Goal: Navigation & Orientation: Find specific page/section

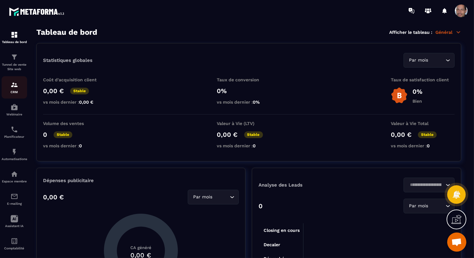
click at [19, 83] on div "CRM" at bounding box center [14, 87] width 25 height 13
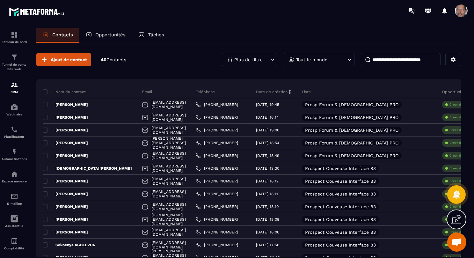
click at [255, 57] on p "Plus de filtre" at bounding box center [248, 59] width 28 height 4
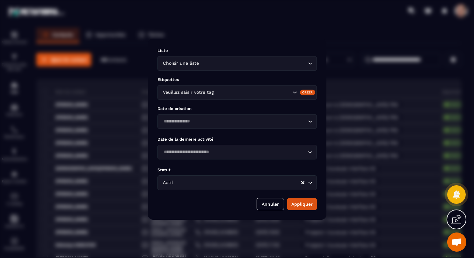
click at [217, 196] on div "Liste Choisir une liste Loading... Étiquettes Veuillez saisir votre tag Créer D…" at bounding box center [237, 129] width 178 height 181
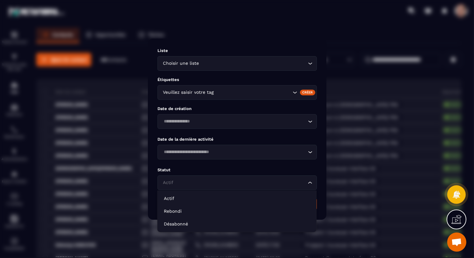
click at [216, 186] on input "Search for option" at bounding box center [233, 182] width 145 height 7
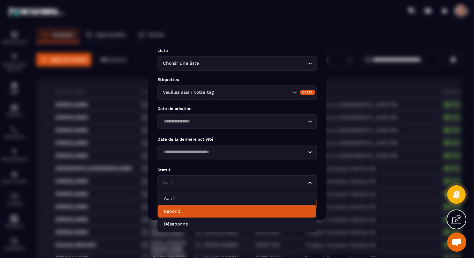
click at [209, 206] on li "Rebondi" at bounding box center [236, 210] width 159 height 13
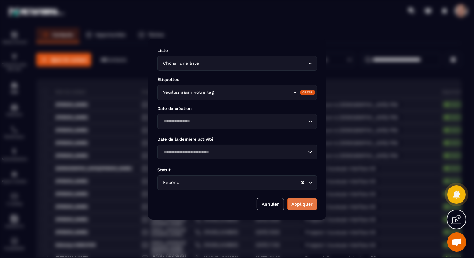
click at [299, 201] on button "Appliquer" at bounding box center [302, 204] width 30 height 12
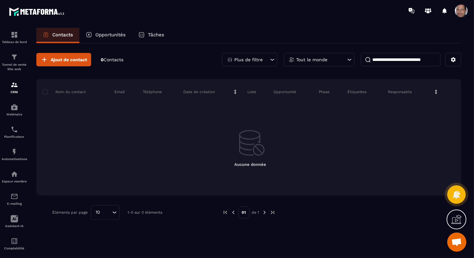
click at [261, 53] on div "Ajout de contact 0 Contacts Plus de filtre Tout le monde Nom du contact Email T…" at bounding box center [248, 136] width 425 height 186
click at [261, 56] on div "Plus de filtre" at bounding box center [249, 59] width 55 height 13
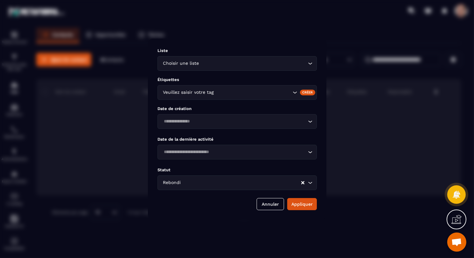
click at [297, 61] on input "Search for option" at bounding box center [253, 63] width 106 height 7
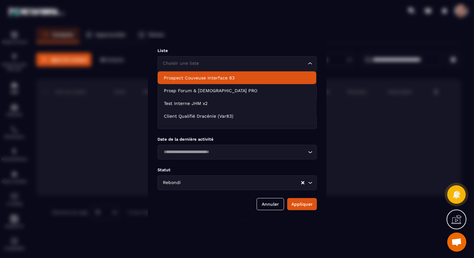
click at [245, 79] on p "Prospect Couveuse Interface 83" at bounding box center [237, 78] width 146 height 6
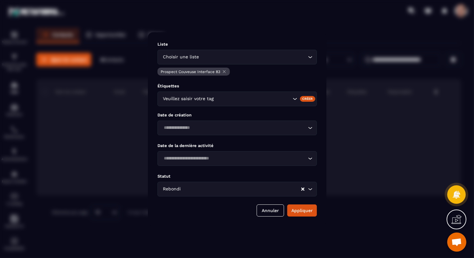
click at [296, 99] on icon "Search for option" at bounding box center [294, 99] width 6 height 6
click at [296, 99] on icon "Search for option" at bounding box center [295, 99] width 4 height 2
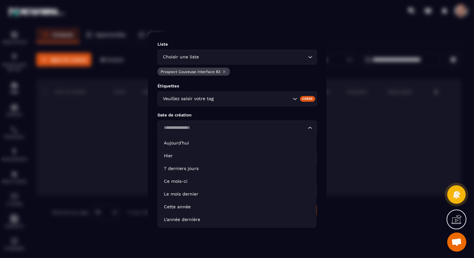
click at [310, 128] on icon "Search for option" at bounding box center [310, 128] width 6 height 6
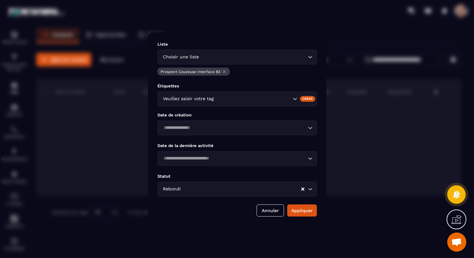
click at [307, 157] on icon "Search for option" at bounding box center [310, 158] width 6 height 6
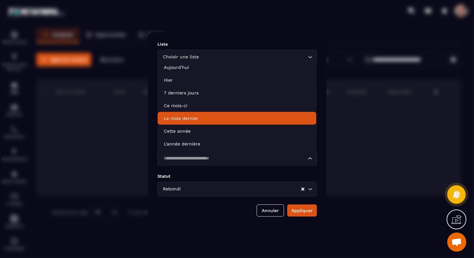
click at [256, 117] on p "Le mois dernier" at bounding box center [237, 118] width 146 height 6
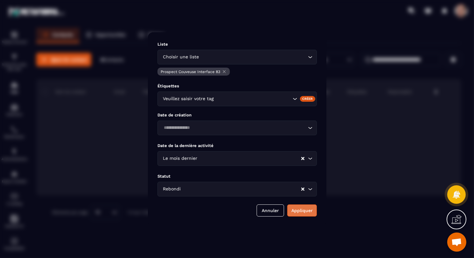
click at [302, 209] on button "Appliquer" at bounding box center [302, 210] width 30 height 12
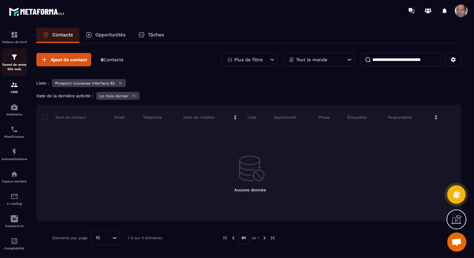
click at [16, 57] on img at bounding box center [15, 57] width 8 height 8
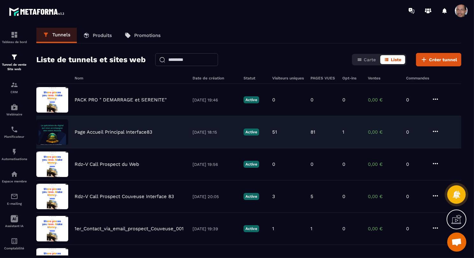
click at [59, 132] on img at bounding box center [52, 131] width 32 height 25
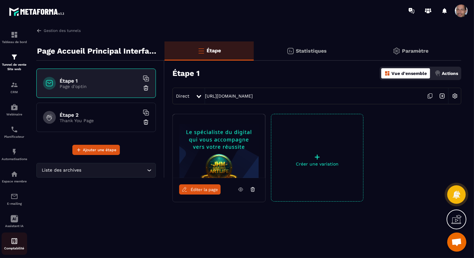
scroll to position [9, 0]
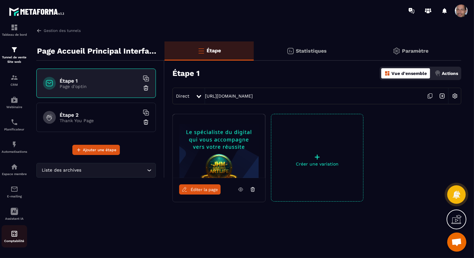
click at [19, 241] on p "Comptabilité" at bounding box center [14, 241] width 25 height 4
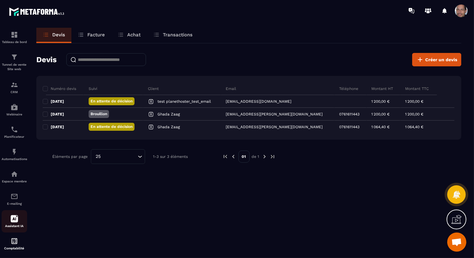
scroll to position [9, 0]
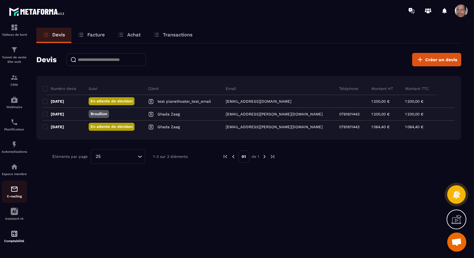
click at [18, 192] on div "E-mailing" at bounding box center [14, 191] width 25 height 13
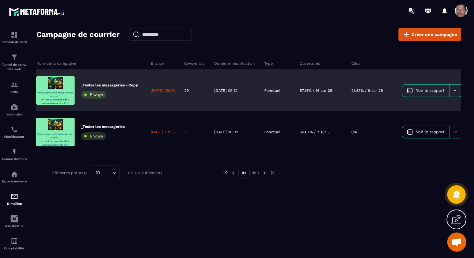
click at [449, 87] on link "Voir le rapport" at bounding box center [425, 90] width 47 height 12
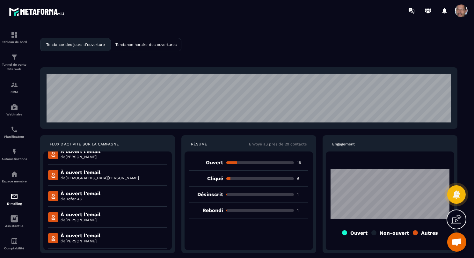
scroll to position [341, 0]
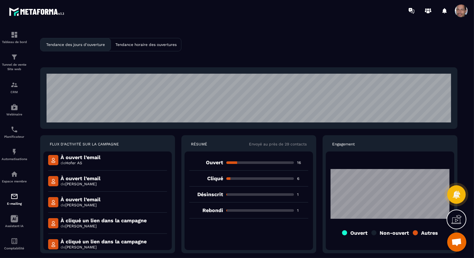
click at [218, 207] on p "Rebondi" at bounding box center [206, 210] width 34 height 6
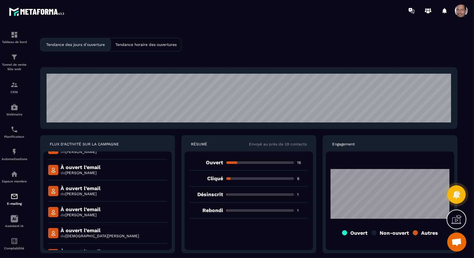
scroll to position [380, 0]
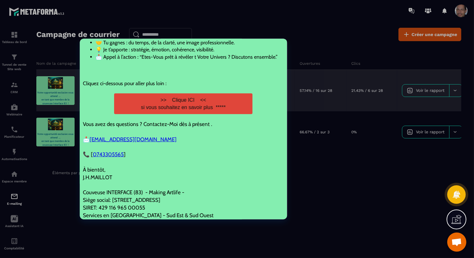
scroll to position [666, 0]
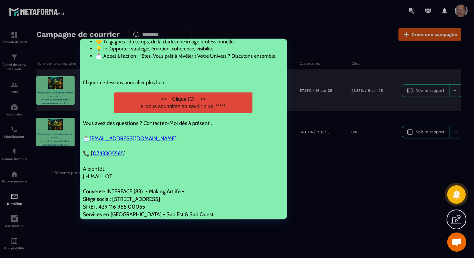
drag, startPoint x: 283, startPoint y: 62, endPoint x: 368, endPoint y: 236, distance: 193.6
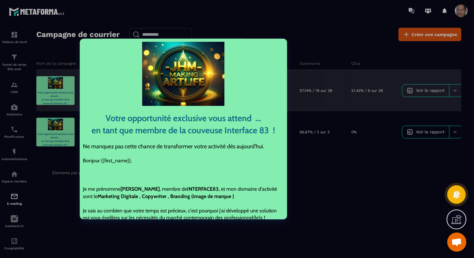
drag, startPoint x: 283, startPoint y: 57, endPoint x: 361, endPoint y: 56, distance: 78.0
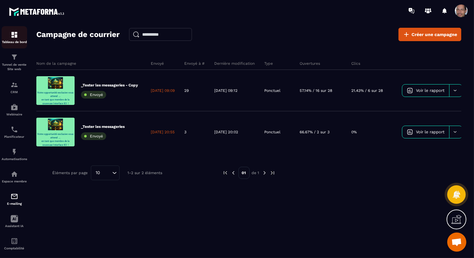
click at [16, 34] on img at bounding box center [15, 35] width 8 height 8
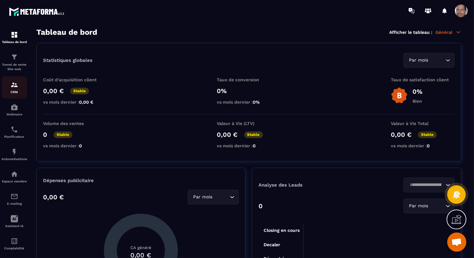
click at [18, 91] on p "CRM" at bounding box center [14, 92] width 25 height 4
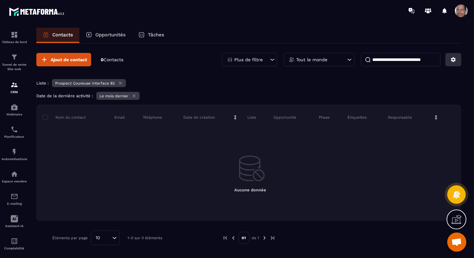
click at [459, 61] on div "Contacts Opportunités Tâches Ajout de contact 0 Contacts Plus de filtre Tout le…" at bounding box center [248, 149] width 437 height 242
click at [454, 59] on icon at bounding box center [453, 59] width 5 height 5
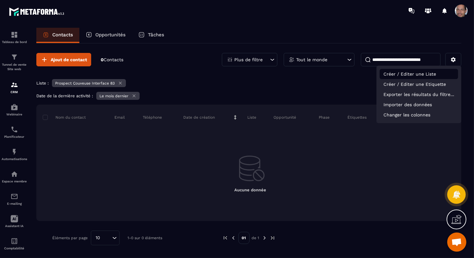
click at [448, 75] on p "Créer / Editer une Liste" at bounding box center [418, 74] width 78 height 10
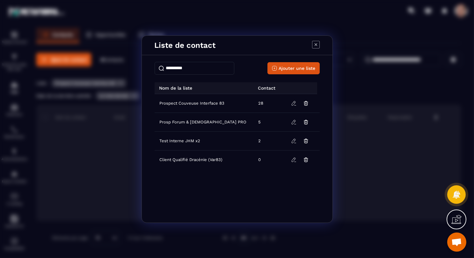
click at [316, 43] on icon "Modal window" at bounding box center [316, 45] width 8 height 8
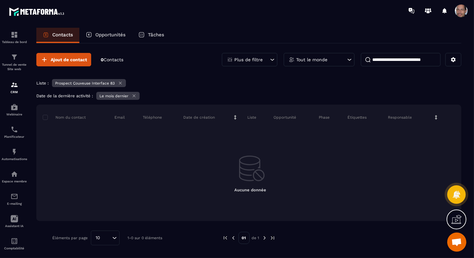
click at [268, 57] on div "Plus de filtre" at bounding box center [249, 59] width 55 height 13
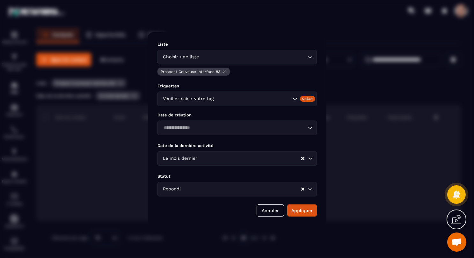
click at [225, 71] on icon "Modal window" at bounding box center [224, 71] width 5 height 5
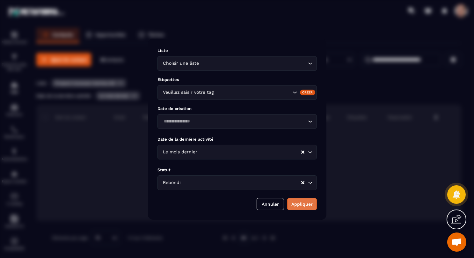
click at [297, 204] on button "Appliquer" at bounding box center [302, 204] width 30 height 12
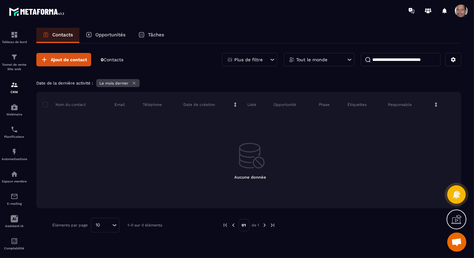
click at [265, 59] on div "Plus de filtre" at bounding box center [249, 59] width 55 height 13
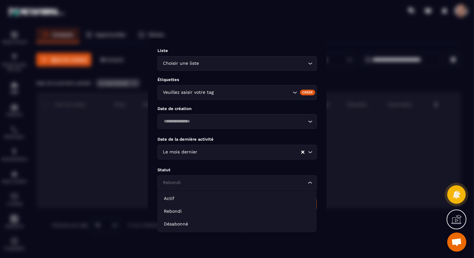
click at [264, 188] on div "Rebondi Loading..." at bounding box center [236, 182] width 159 height 15
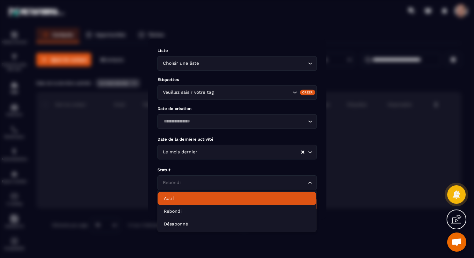
click at [251, 201] on p "Actif" at bounding box center [237, 198] width 146 height 6
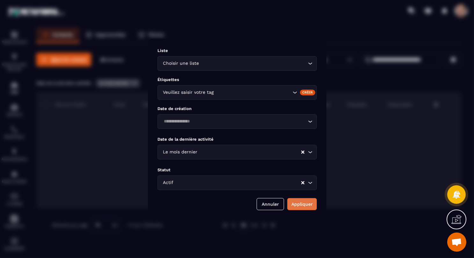
click at [304, 202] on button "Appliquer" at bounding box center [302, 204] width 30 height 12
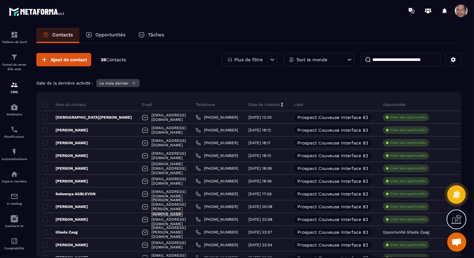
click at [267, 58] on div "Plus de filtre" at bounding box center [249, 59] width 55 height 13
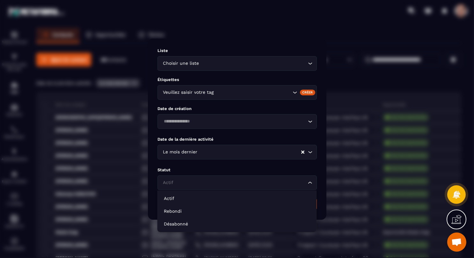
click at [258, 182] on input "Search for option" at bounding box center [233, 182] width 145 height 7
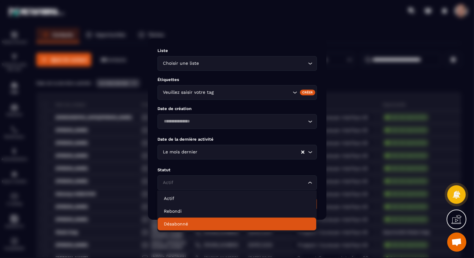
click at [254, 219] on li "Désabonné" at bounding box center [236, 223] width 159 height 13
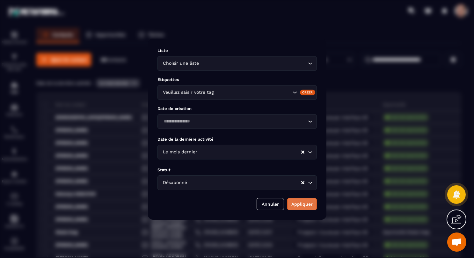
click at [308, 204] on button "Appliquer" at bounding box center [302, 204] width 30 height 12
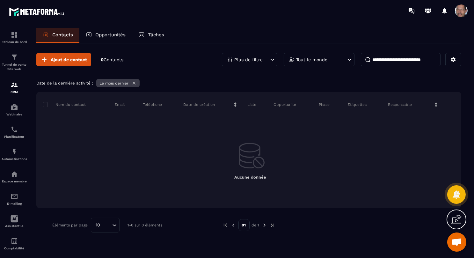
click at [135, 81] on icon at bounding box center [134, 83] width 5 height 5
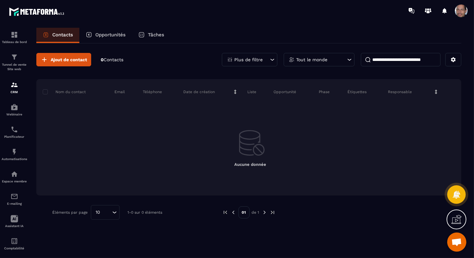
click at [265, 57] on div "Plus de filtre" at bounding box center [249, 59] width 55 height 13
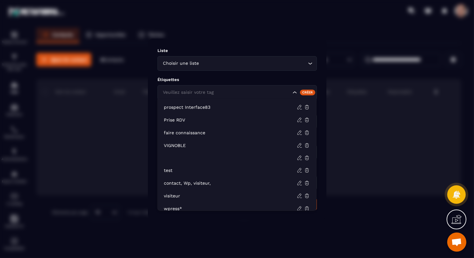
click at [295, 94] on icon "Search for option" at bounding box center [294, 92] width 6 height 6
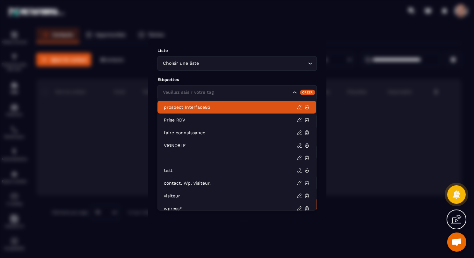
click at [269, 109] on p "prospect Interface83" at bounding box center [230, 107] width 133 height 6
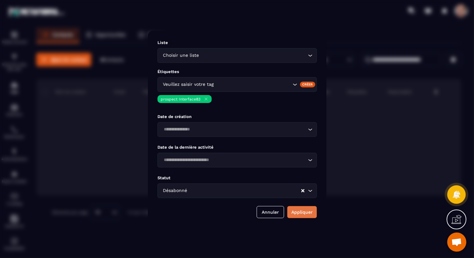
click at [304, 211] on button "Appliquer" at bounding box center [302, 212] width 30 height 12
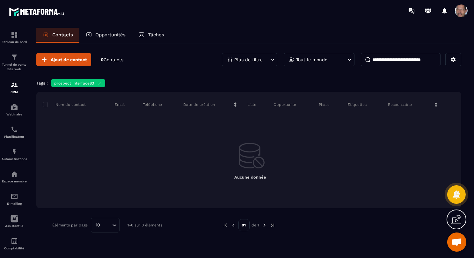
click at [269, 58] on icon at bounding box center [272, 59] width 6 height 6
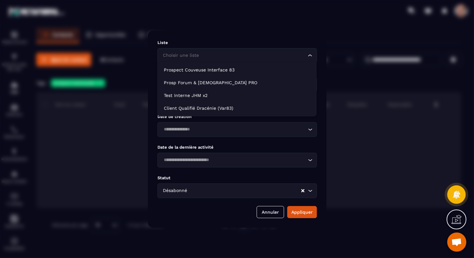
click at [310, 53] on icon "Search for option" at bounding box center [310, 55] width 6 height 6
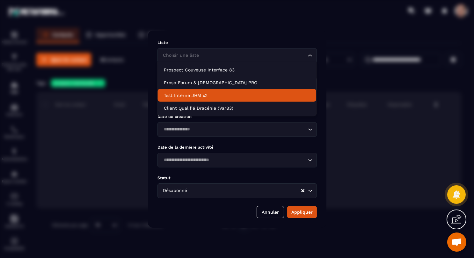
click at [345, 98] on div "Modal window" at bounding box center [237, 129] width 474 height 258
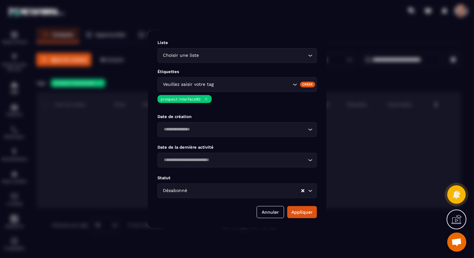
click at [204, 99] on icon "Modal window" at bounding box center [205, 98] width 3 height 3
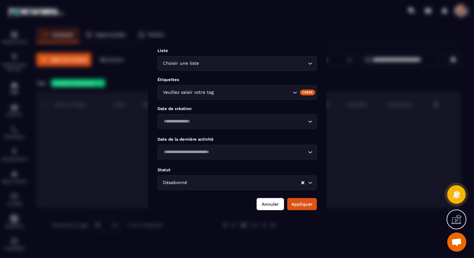
click at [267, 206] on button "Annuler" at bounding box center [269, 204] width 27 height 12
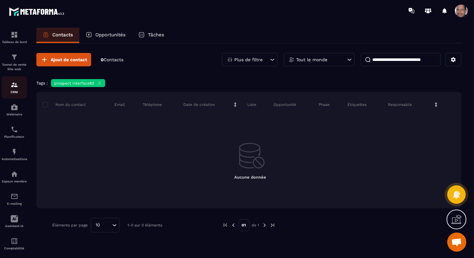
click at [11, 87] on img at bounding box center [15, 85] width 8 height 8
click at [107, 33] on p "Opportunités" at bounding box center [110, 35] width 30 height 6
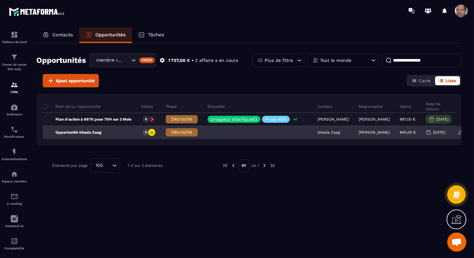
click at [154, 133] on icon at bounding box center [152, 132] width 4 height 4
